Goal: Task Accomplishment & Management: Manage account settings

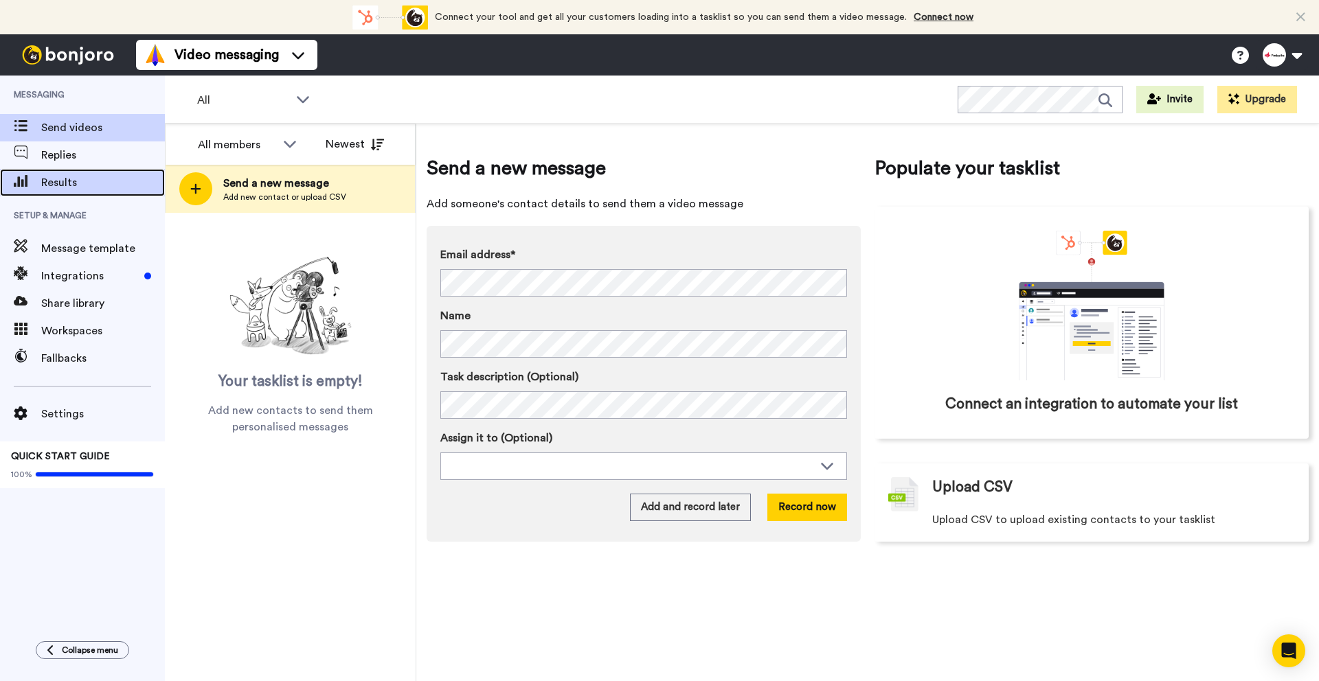
click at [69, 181] on span "Results" at bounding box center [103, 182] width 124 height 16
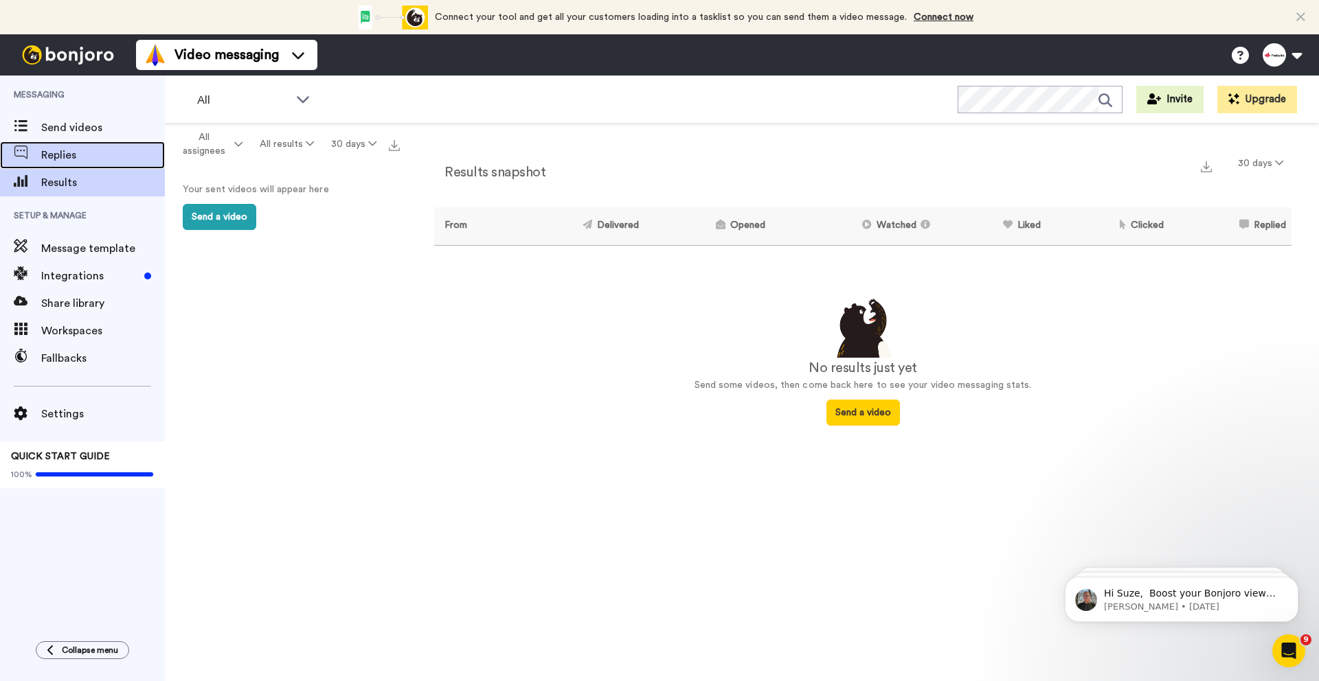
click at [93, 156] on span "Replies" at bounding box center [103, 155] width 124 height 16
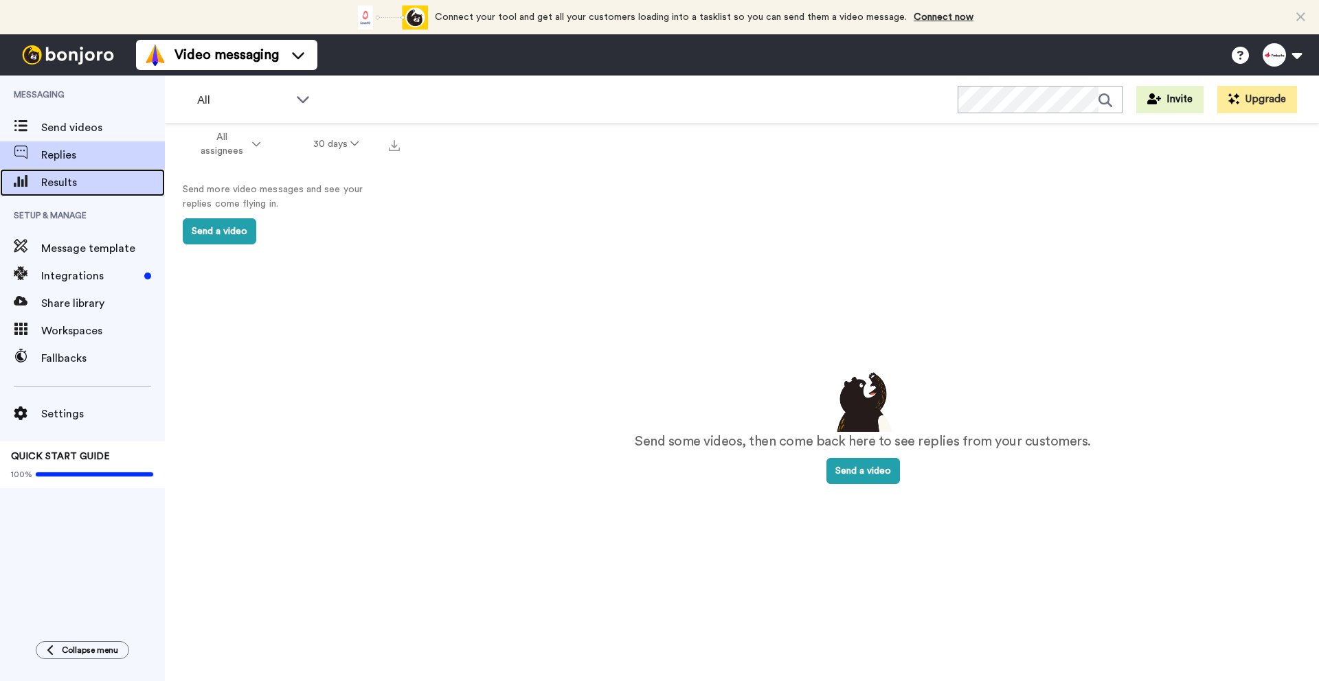
click at [85, 177] on span "Results" at bounding box center [103, 182] width 124 height 16
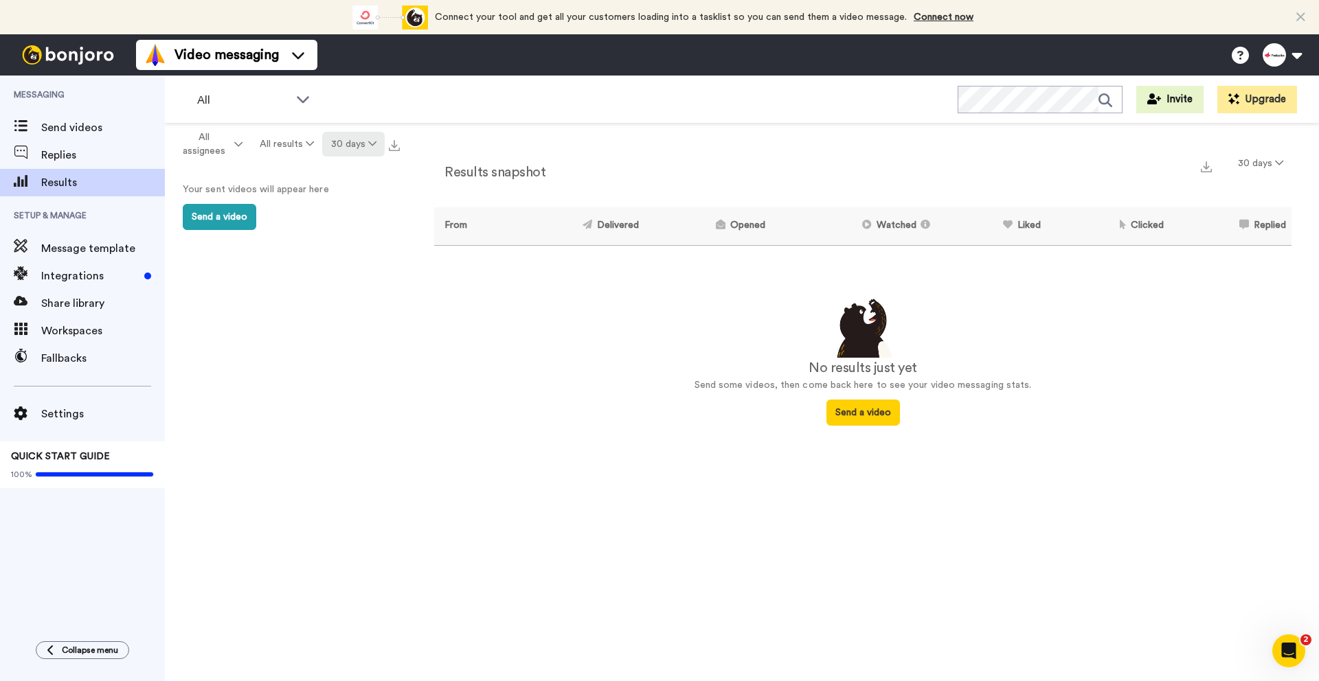
click at [362, 145] on button "30 days" at bounding box center [353, 144] width 62 height 25
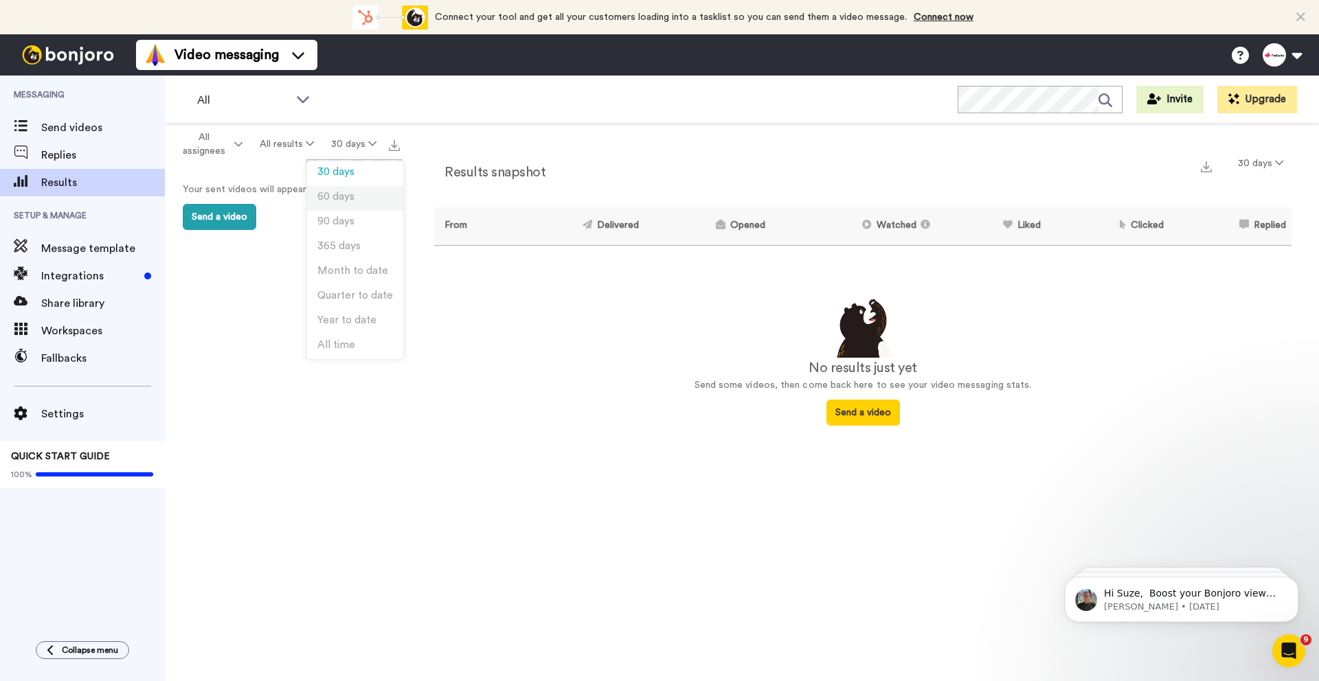
click at [358, 198] on li "60 days" at bounding box center [355, 198] width 96 height 25
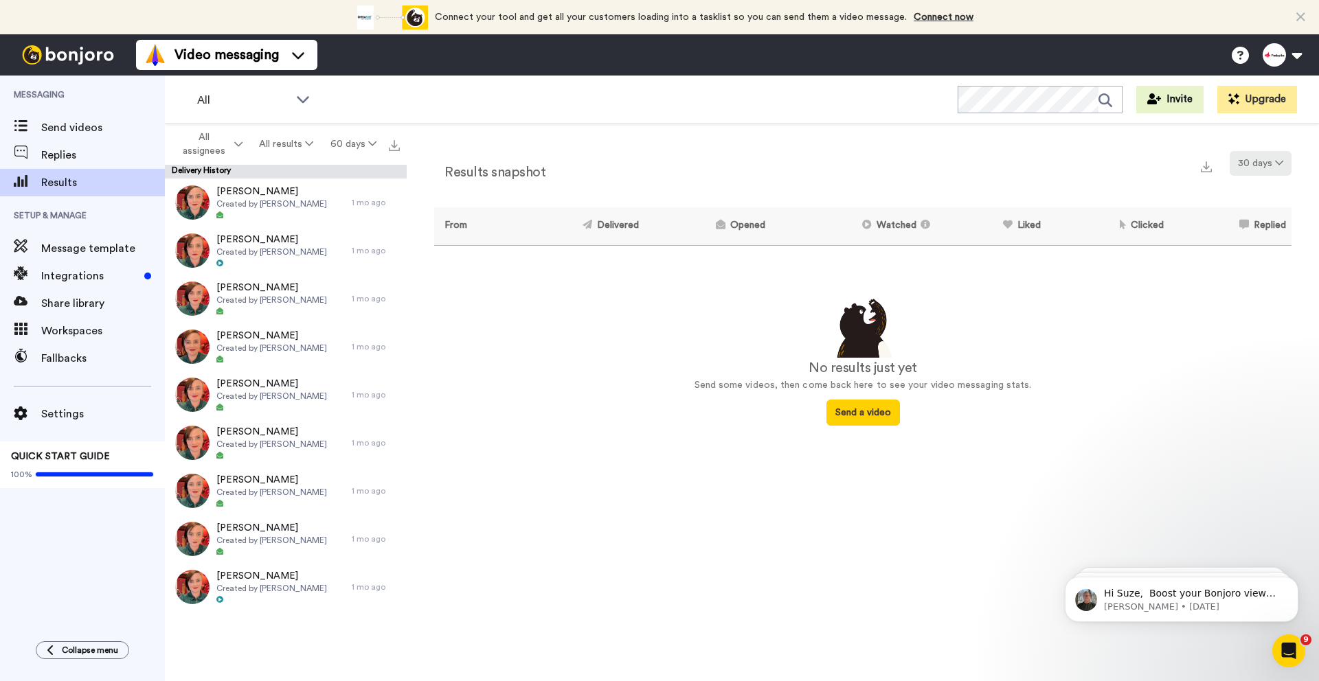
click at [1268, 168] on button "30 days" at bounding box center [1260, 163] width 62 height 25
click at [1256, 216] on span "60 days" at bounding box center [1242, 216] width 37 height 10
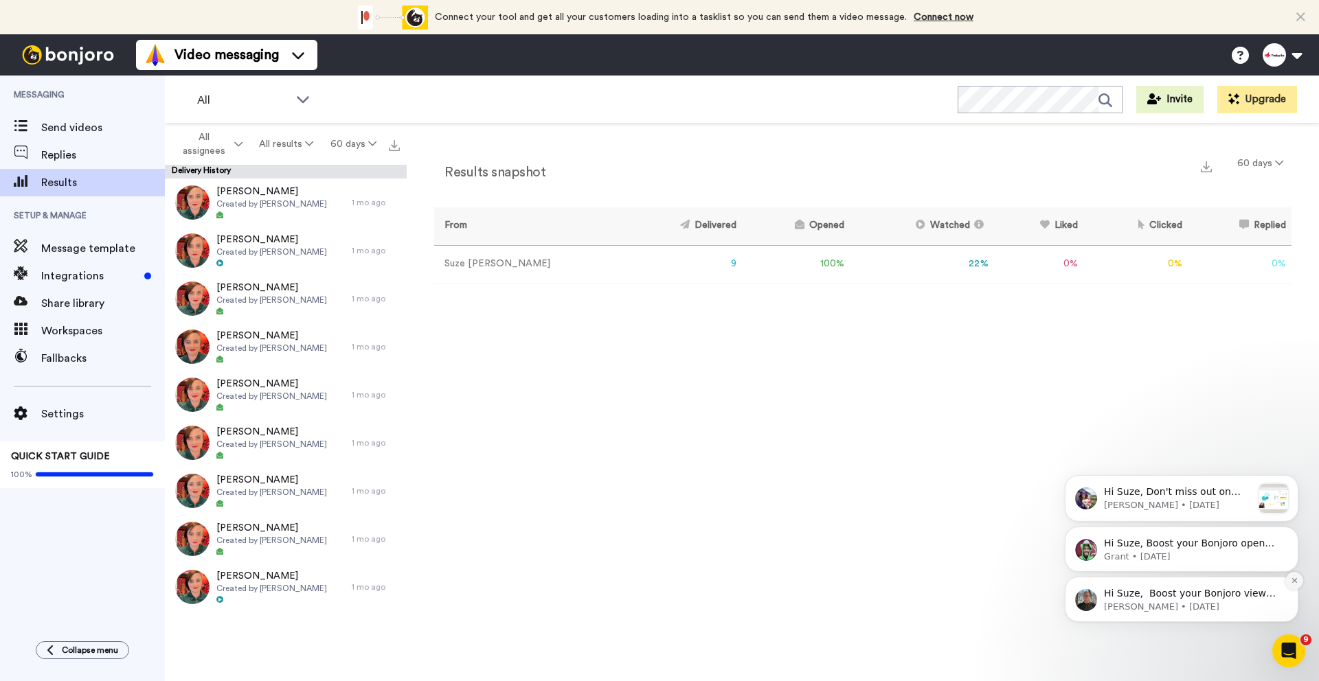
click at [1290, 578] on icon "Dismiss notification" at bounding box center [1294, 581] width 8 height 8
click at [1292, 582] on icon "Dismiss notification" at bounding box center [1293, 580] width 5 height 5
click at [1292, 582] on icon "Dismiss notification" at bounding box center [1294, 580] width 6 height 6
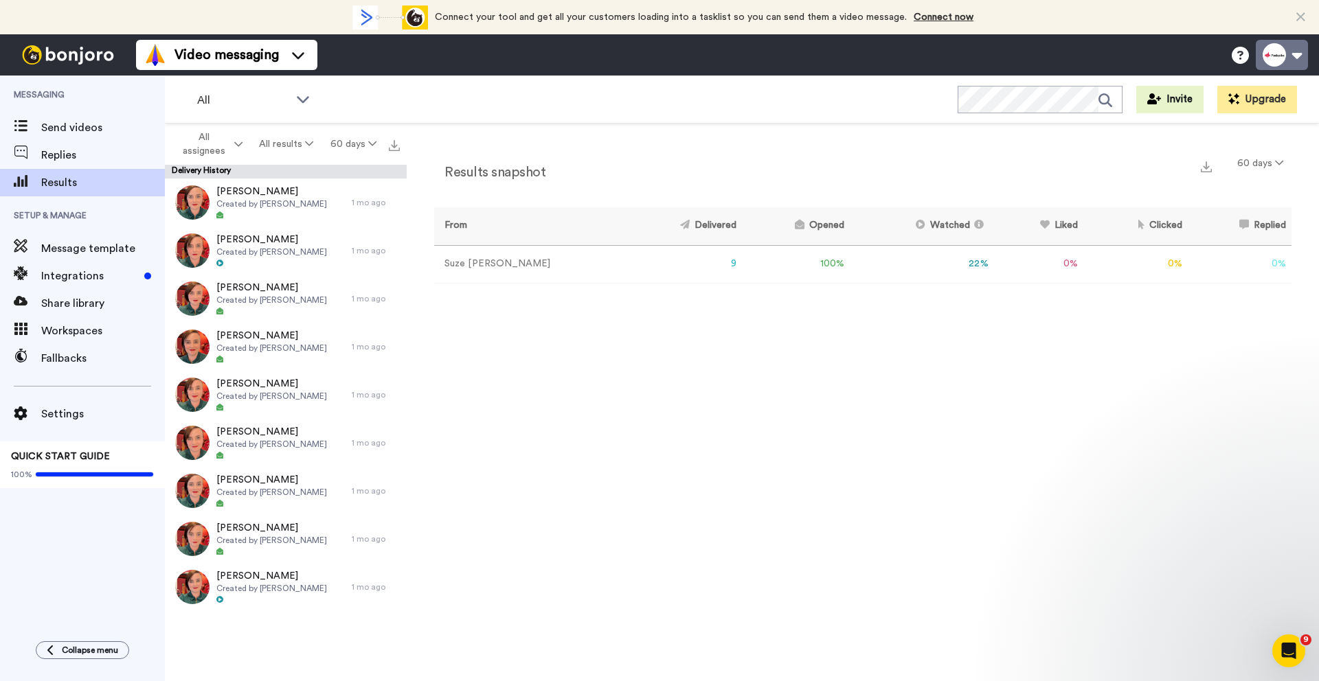
click at [1296, 58] on button at bounding box center [1281, 55] width 52 height 30
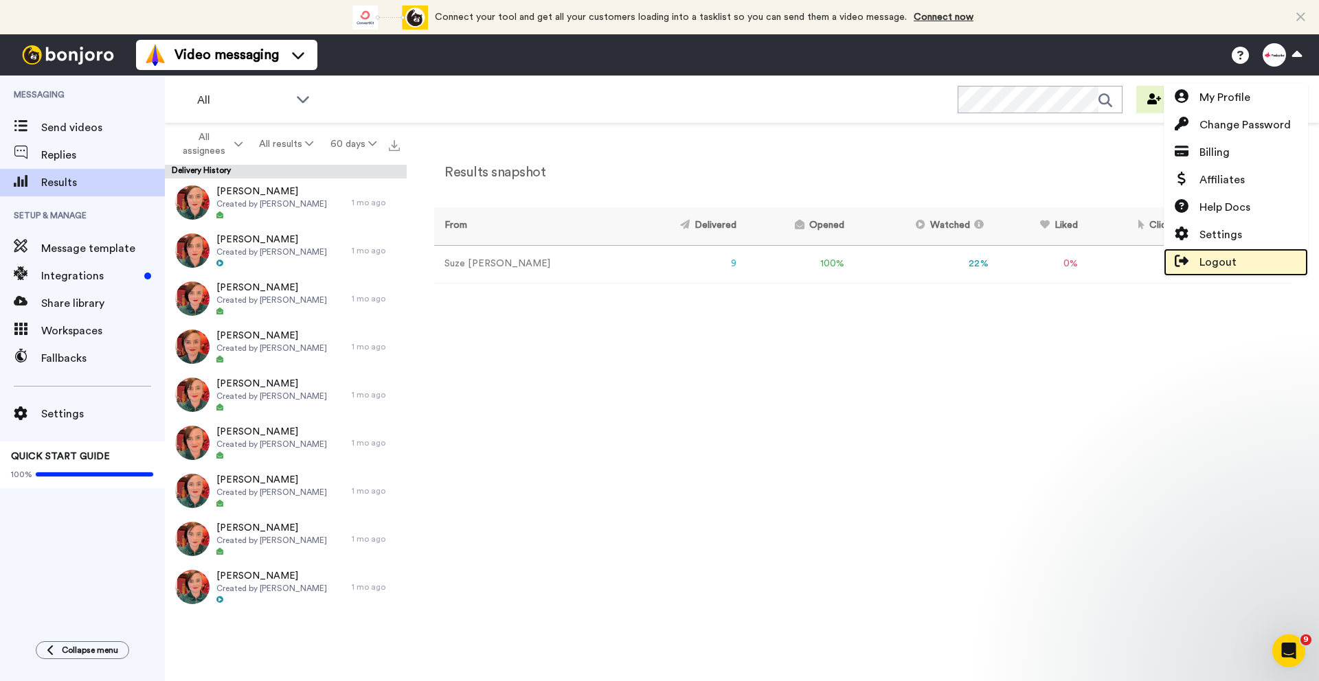
click at [1218, 268] on span "Logout" at bounding box center [1217, 262] width 37 height 16
